Goal: Check status

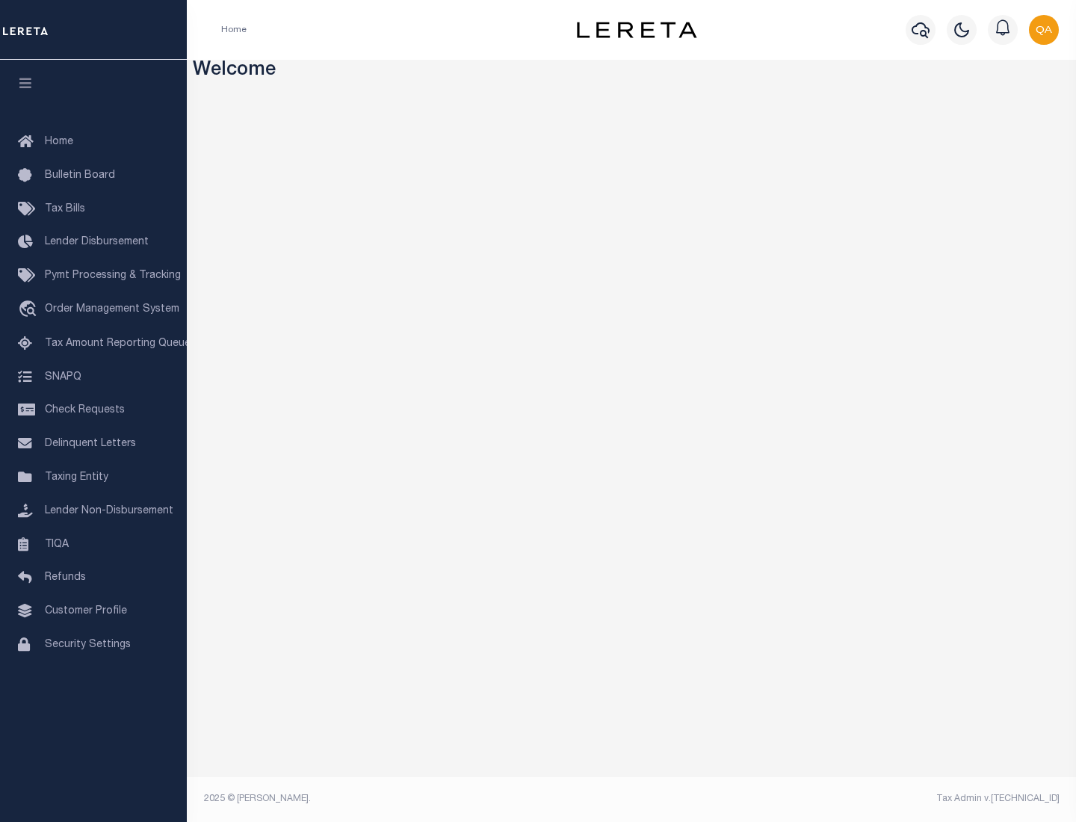
click at [93, 410] on span "Check Requests" at bounding box center [85, 410] width 80 height 10
select select "50"
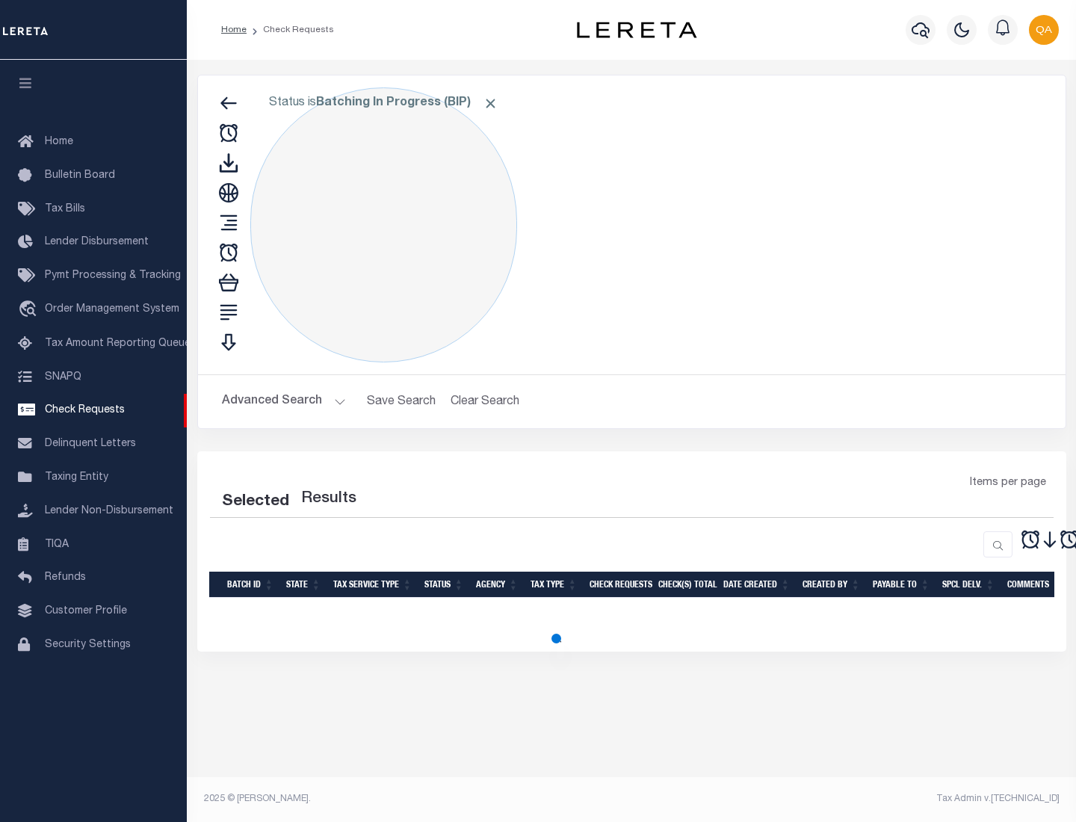
select select "50"
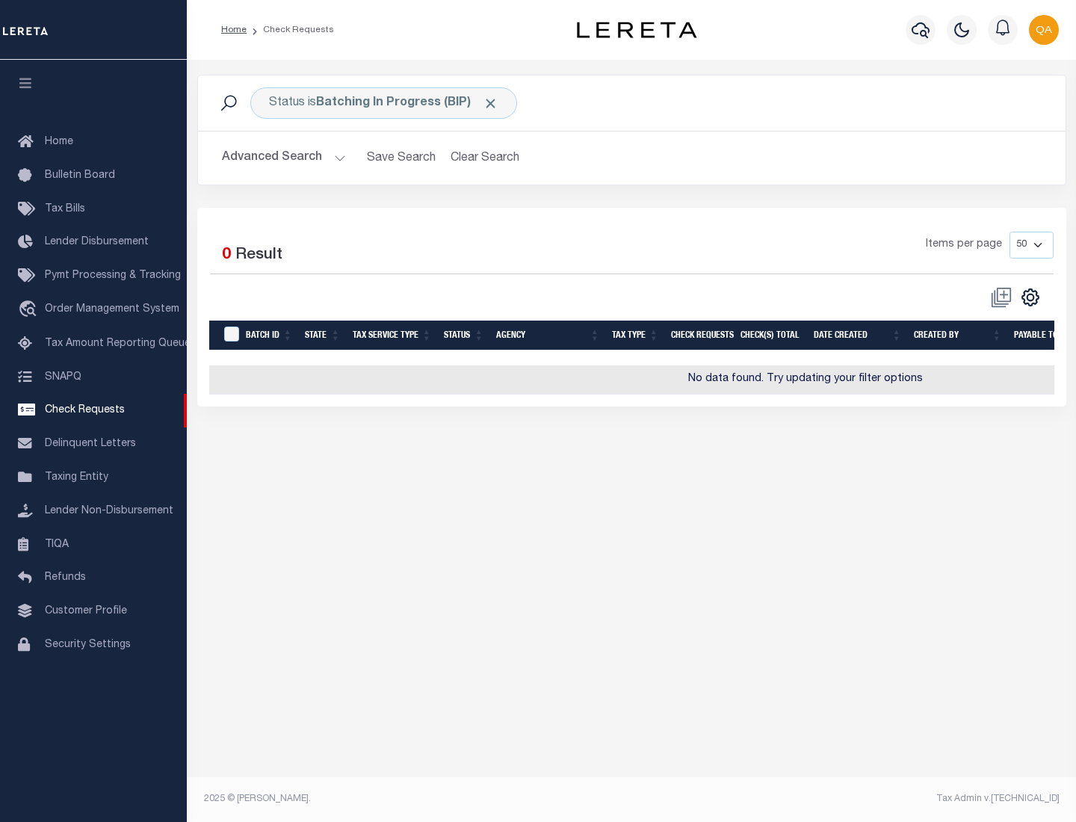
click at [491, 103] on span "Click to Remove" at bounding box center [491, 104] width 16 height 16
